Goal: Task Accomplishment & Management: Manage account settings

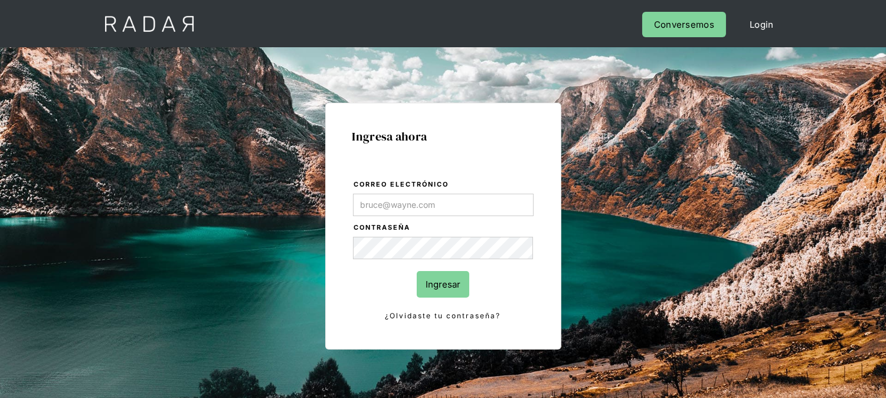
type input "[EMAIL_ADDRESS][DOMAIN_NAME]"
click at [438, 277] on input "Ingresar" at bounding box center [443, 284] width 53 height 27
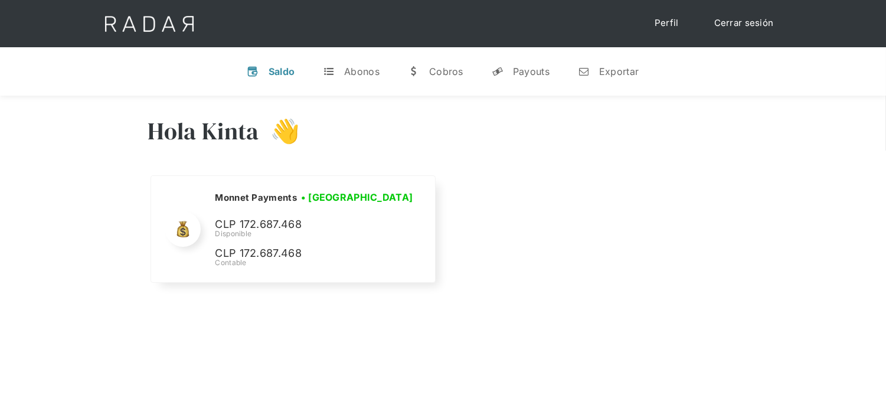
click at [736, 26] on link "Cerrar sesión" at bounding box center [743, 23] width 83 height 23
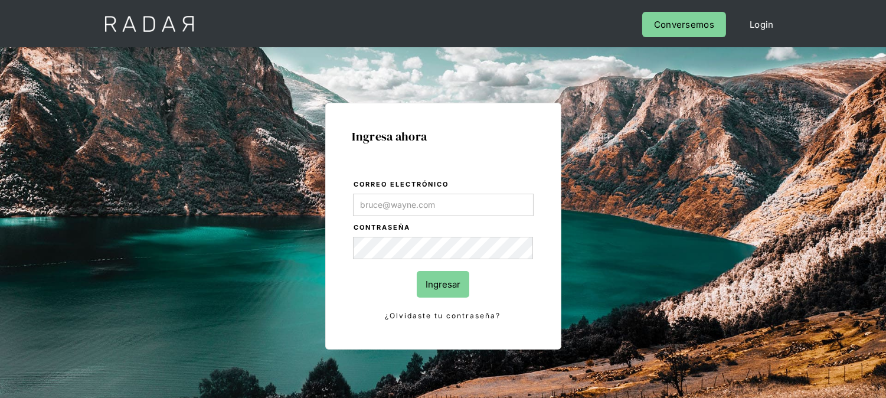
type input "[EMAIL_ADDRESS][DOMAIN_NAME]"
click at [447, 296] on input "Ingresar" at bounding box center [443, 284] width 53 height 27
